Goal: Task Accomplishment & Management: Complete application form

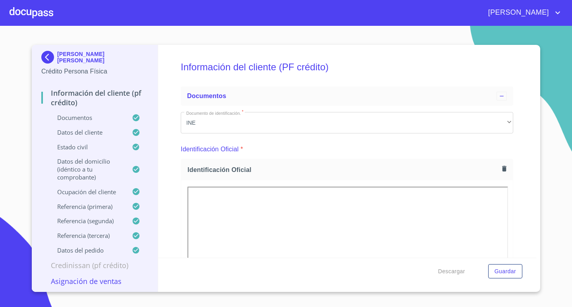
click at [36, 12] on div at bounding box center [32, 12] width 44 height 25
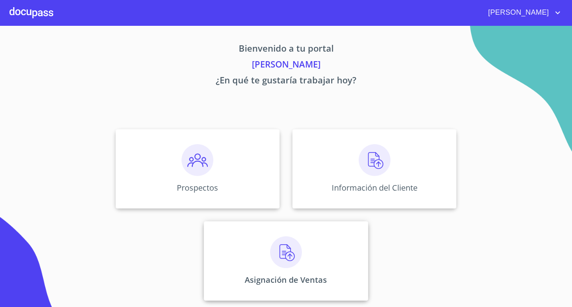
click at [285, 241] on img at bounding box center [286, 252] width 32 height 32
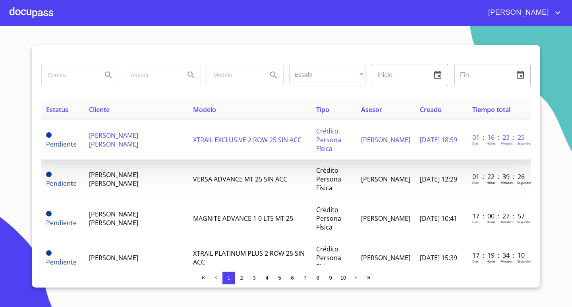
click at [193, 141] on span "XTRAIL EXCLUSIVE 2 ROW 25 SIN ACC" at bounding box center [247, 139] width 108 height 9
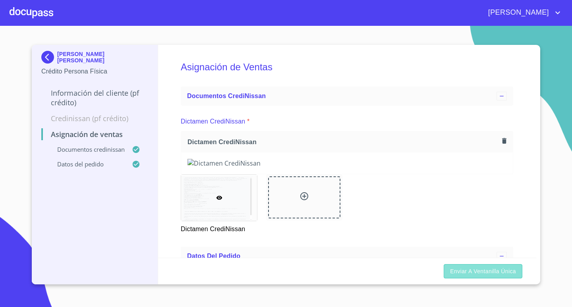
click at [477, 273] on span "Enviar a Ventanilla única" at bounding box center [483, 272] width 66 height 10
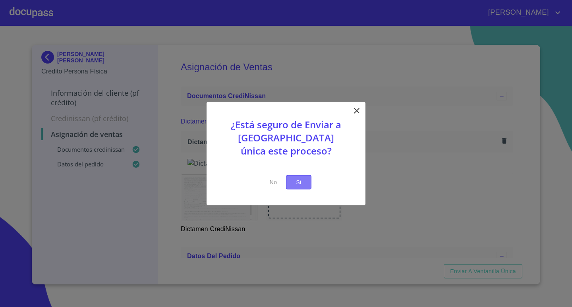
click at [307, 187] on button "Si" at bounding box center [298, 182] width 25 height 15
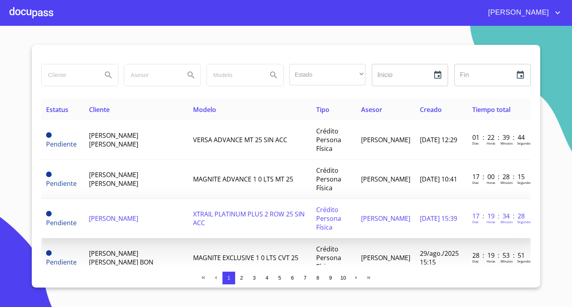
click at [136, 218] on td "[PERSON_NAME]" at bounding box center [136, 218] width 104 height 39
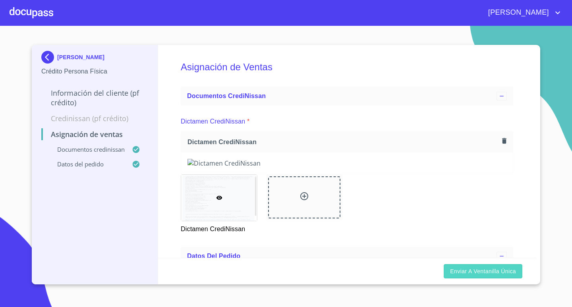
click at [474, 271] on span "Enviar a Ventanilla única" at bounding box center [483, 272] width 66 height 10
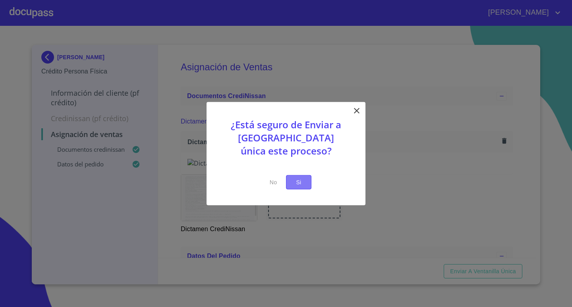
click at [301, 183] on span "Si" at bounding box center [298, 182] width 13 height 10
